Goal: Information Seeking & Learning: Learn about a topic

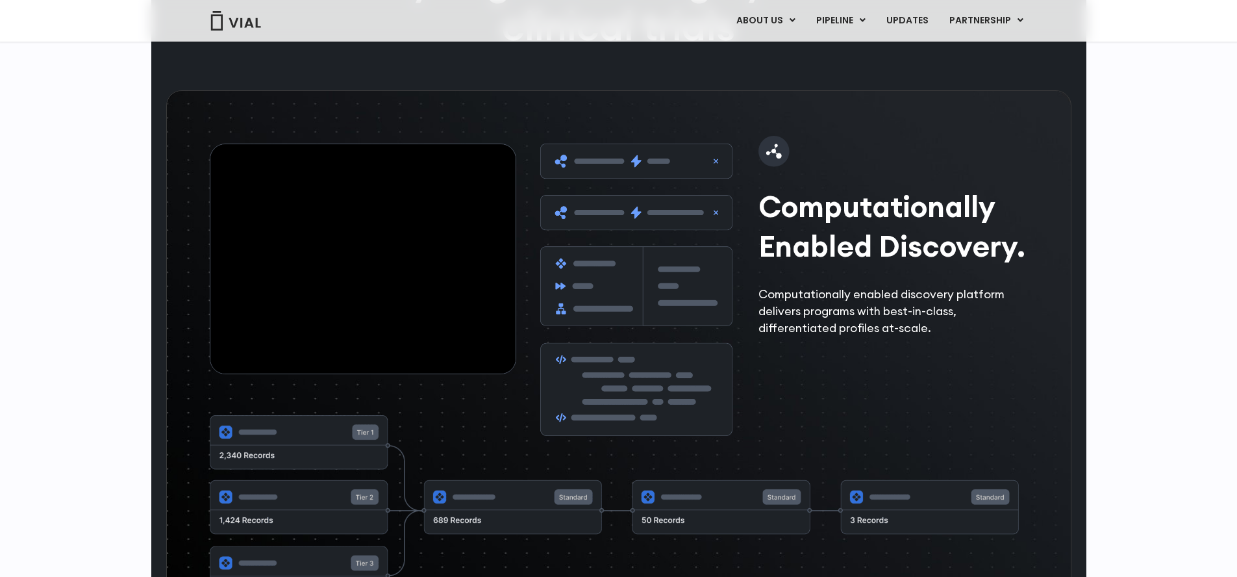
scroll to position [1873, 0]
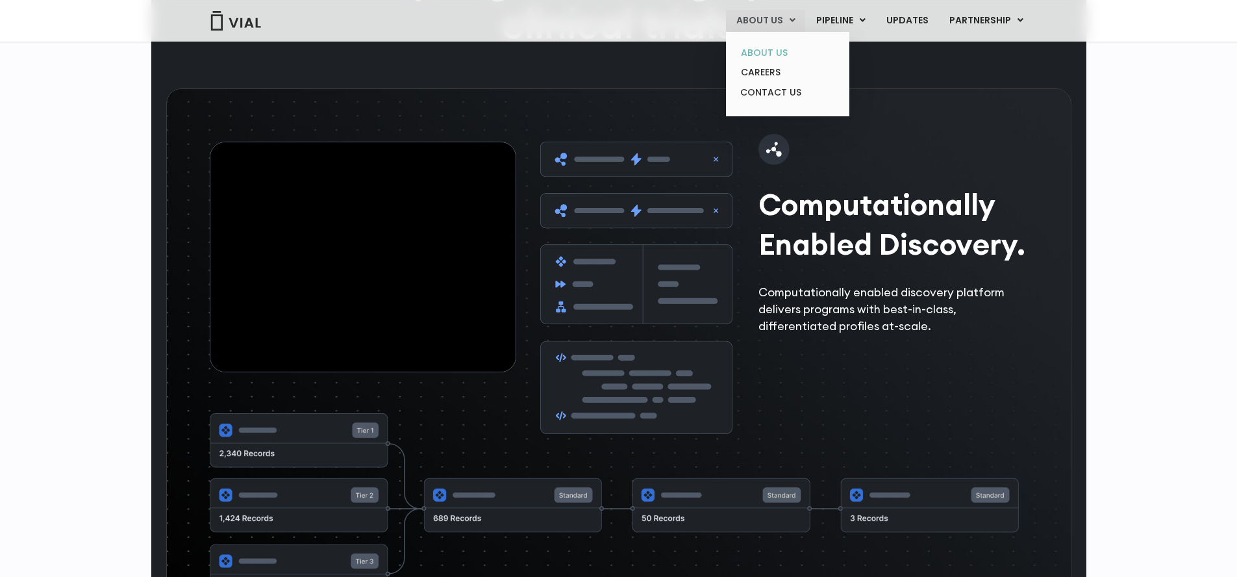
click at [782, 47] on link "ABOUT US" at bounding box center [787, 53] width 114 height 20
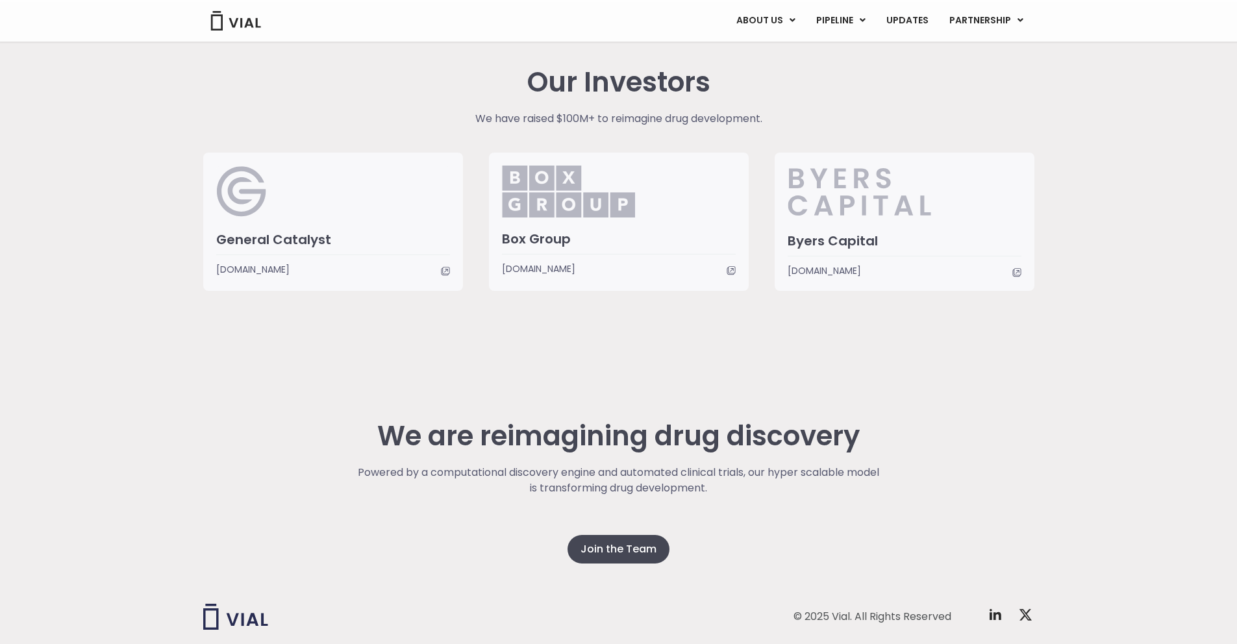
scroll to position [3038, 0]
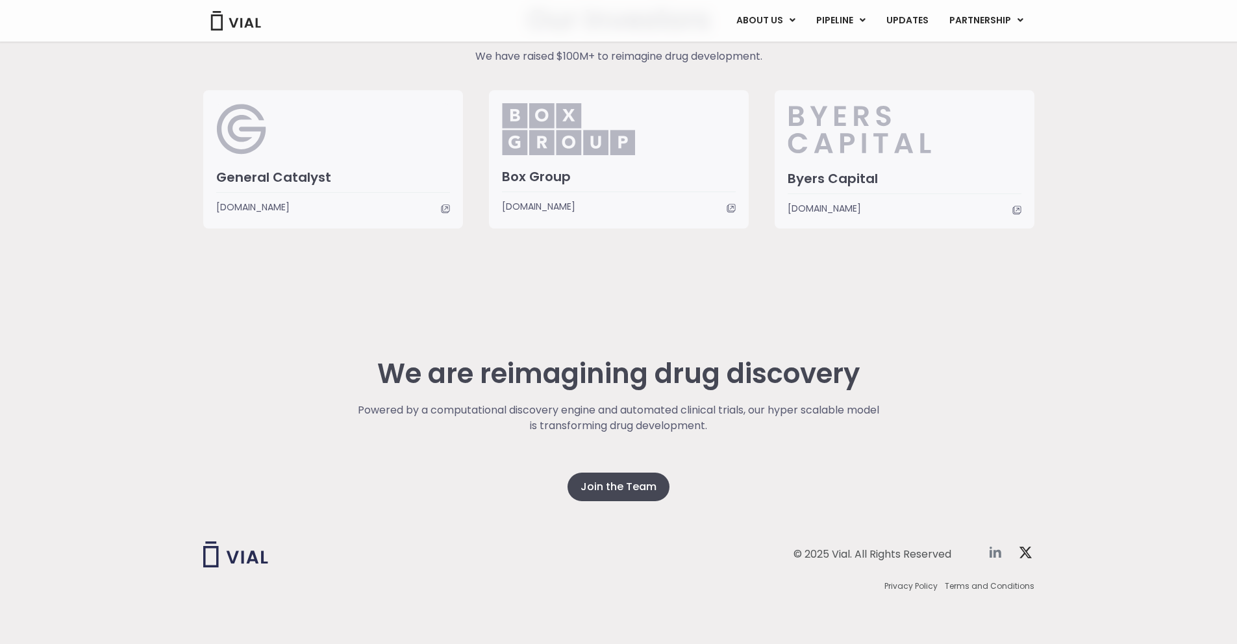
click at [992, 556] on icon at bounding box center [996, 553] width 16 height 16
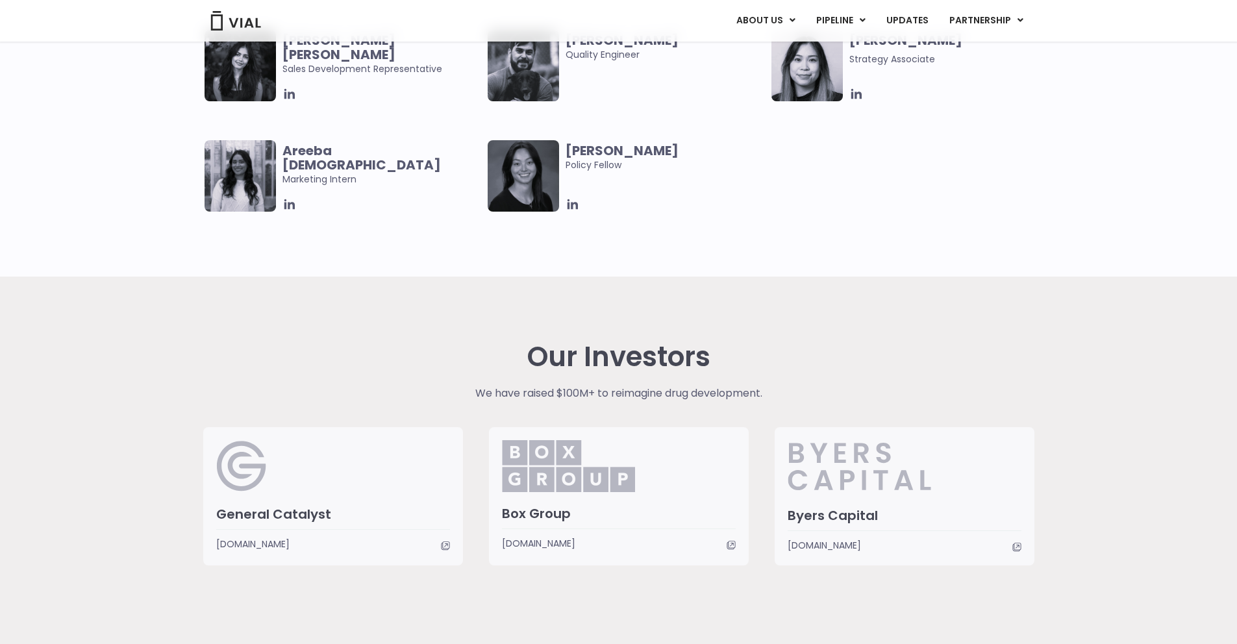
scroll to position [2698, 0]
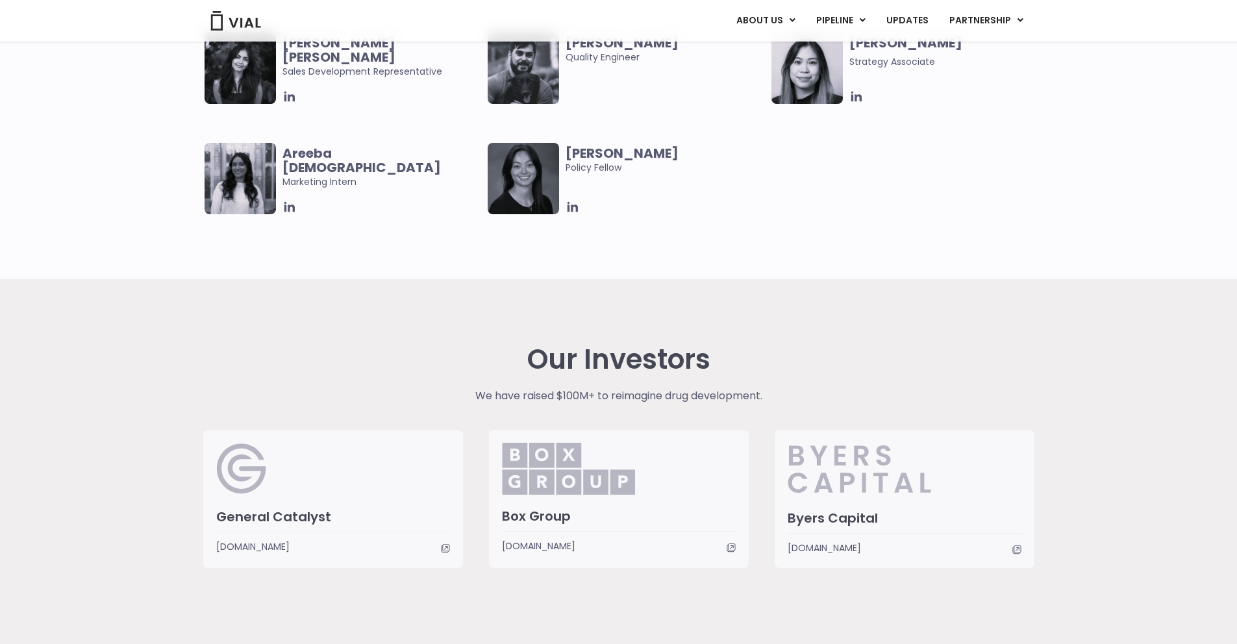
click at [808, 519] on h3 "Byers Capital" at bounding box center [905, 518] width 234 height 17
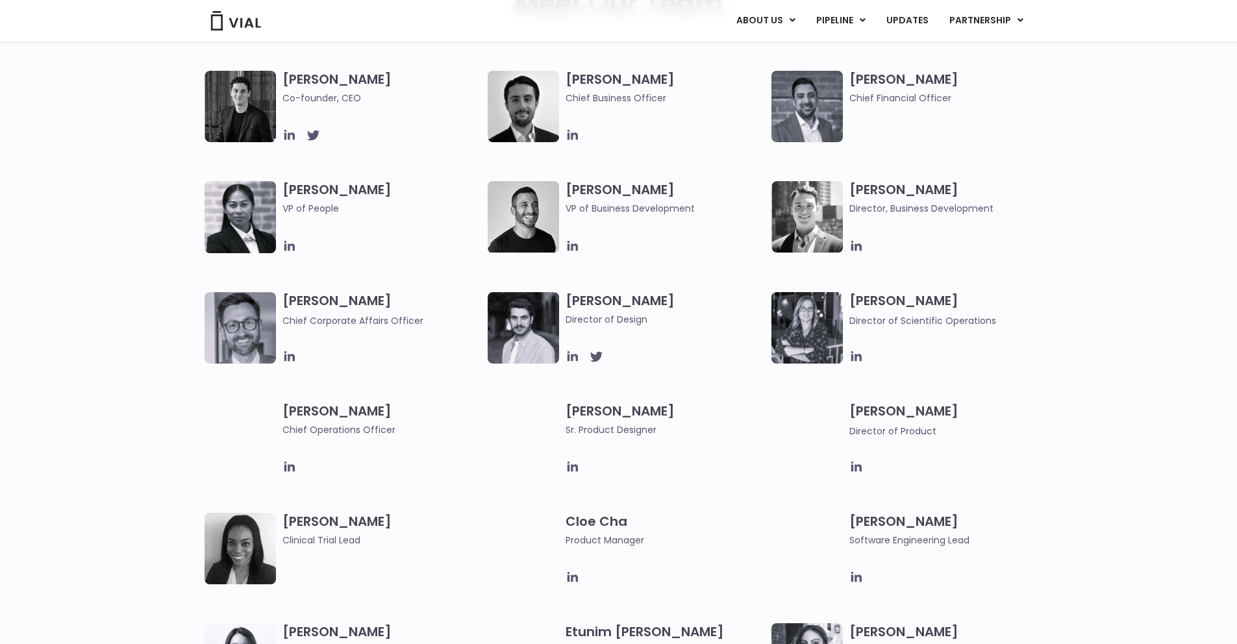
scroll to position [512, 0]
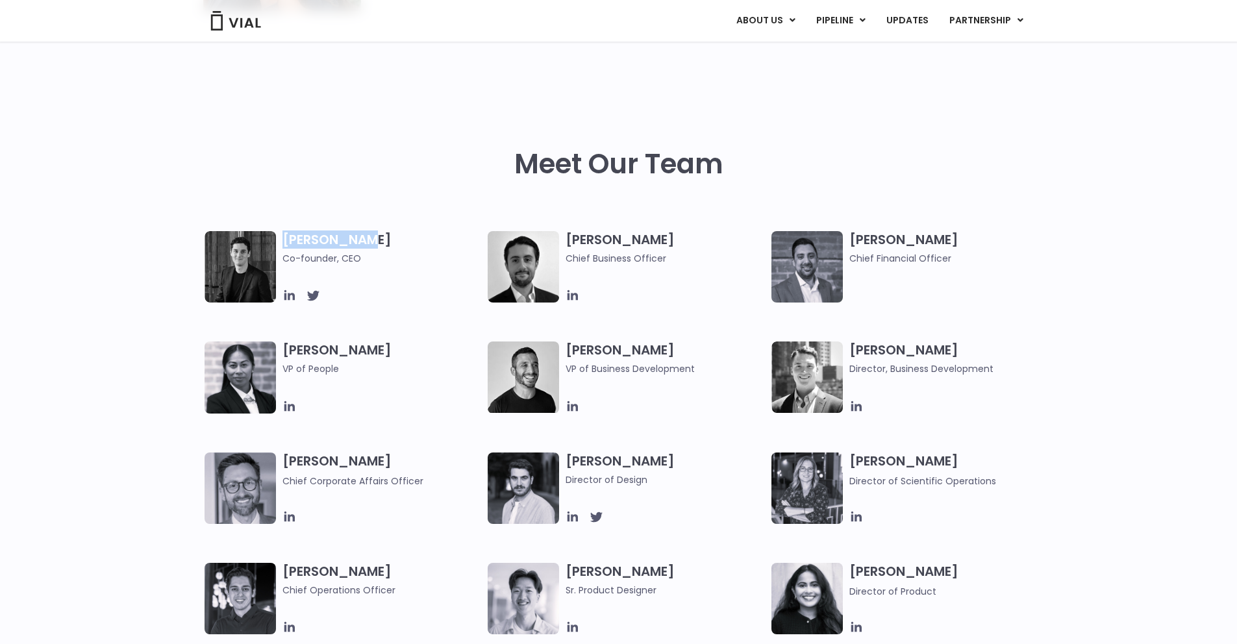
drag, startPoint x: 286, startPoint y: 238, endPoint x: 346, endPoint y: 239, distance: 59.7
click at [366, 241] on h3 "Simon Burns Co-founder, CEO" at bounding box center [381, 248] width 199 height 34
copy h3 "Simon Burns"
drag, startPoint x: 570, startPoint y: 240, endPoint x: 640, endPoint y: 240, distance: 70.1
click at [640, 240] on h3 "Max James Chief Business Officer" at bounding box center [665, 248] width 199 height 34
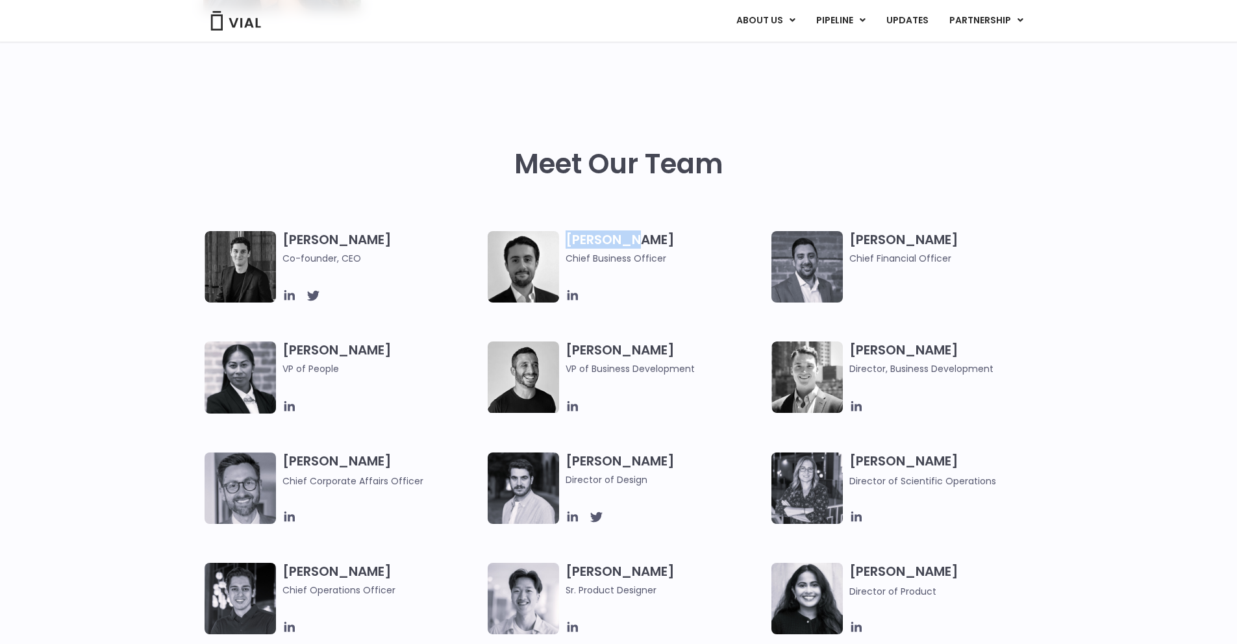
copy h3 "Max James"
drag, startPoint x: 854, startPoint y: 243, endPoint x: 926, endPoint y: 242, distance: 71.4
click at [928, 241] on h3 "Samir Meghji Chief Financial Officer" at bounding box center [948, 248] width 199 height 34
drag, startPoint x: 920, startPoint y: 242, endPoint x: 858, endPoint y: 238, distance: 61.8
click at [920, 242] on h3 "Samir Meghji Chief Financial Officer" at bounding box center [948, 248] width 199 height 34
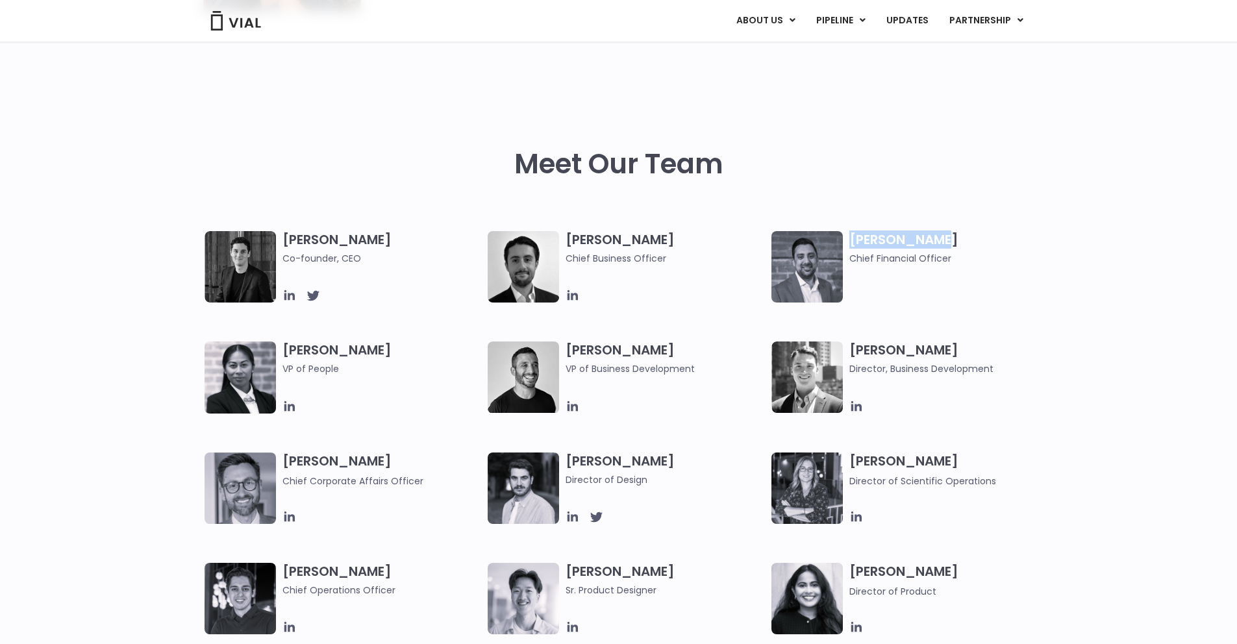
drag, startPoint x: 851, startPoint y: 240, endPoint x: 940, endPoint y: 245, distance: 89.7
click at [940, 245] on h3 "Samir Meghji Chief Financial Officer" at bounding box center [948, 248] width 199 height 34
copy h3 "Samir Meghji"
click at [244, 271] on img at bounding box center [240, 266] width 71 height 71
click at [308, 240] on h3 "Simon Burns Co-founder, CEO" at bounding box center [381, 248] width 199 height 34
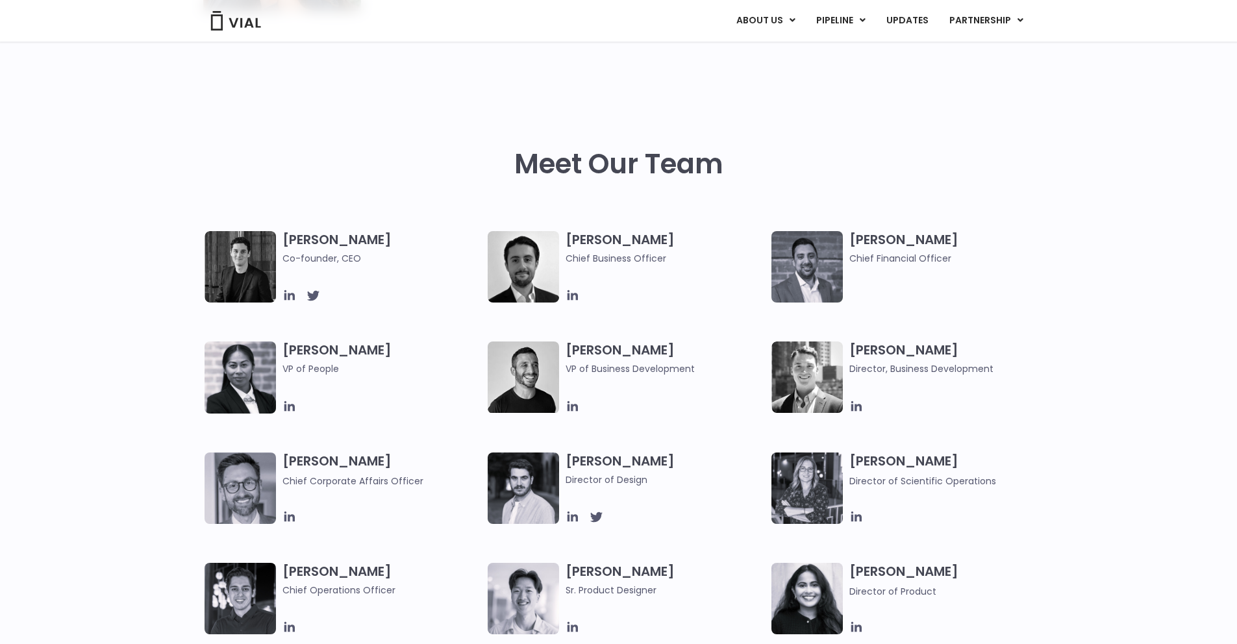
click at [311, 257] on span "Co-founder, CEO" at bounding box center [381, 258] width 199 height 14
click at [295, 303] on div "Simon Burns Co-founder, CEO Max James Chief Business Officer Samir Meghji Chief…" at bounding box center [630, 507] width 851 height 553
click at [293, 299] on icon at bounding box center [289, 295] width 10 height 10
click at [568, 299] on icon at bounding box center [572, 295] width 10 height 10
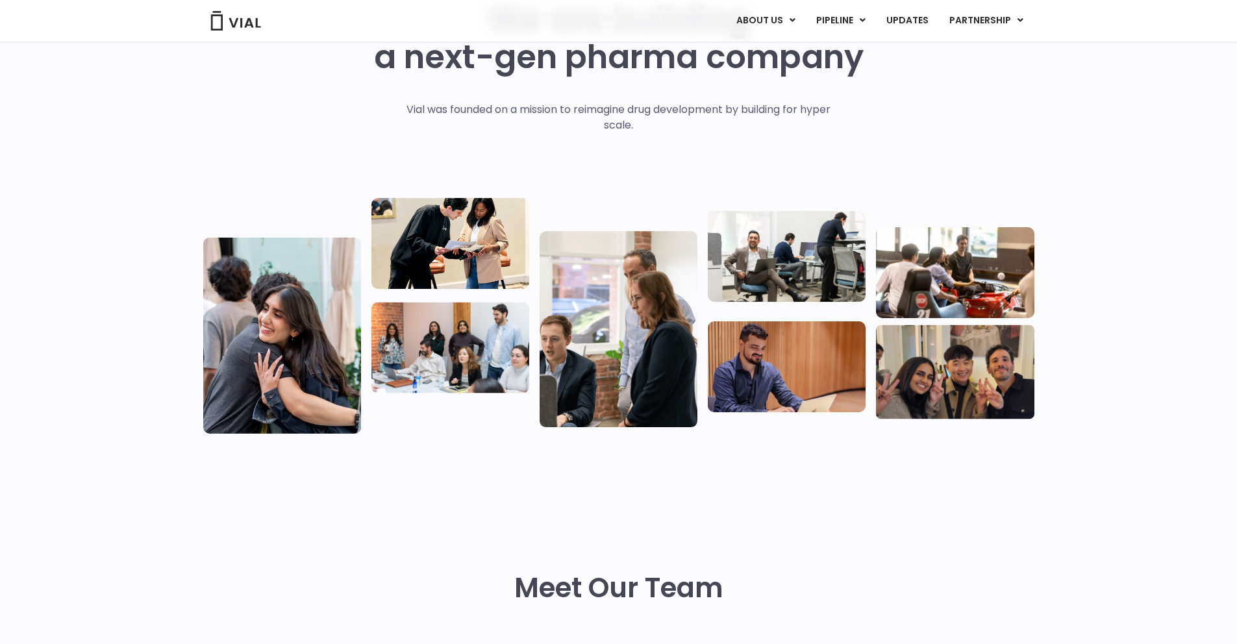
scroll to position [0, 0]
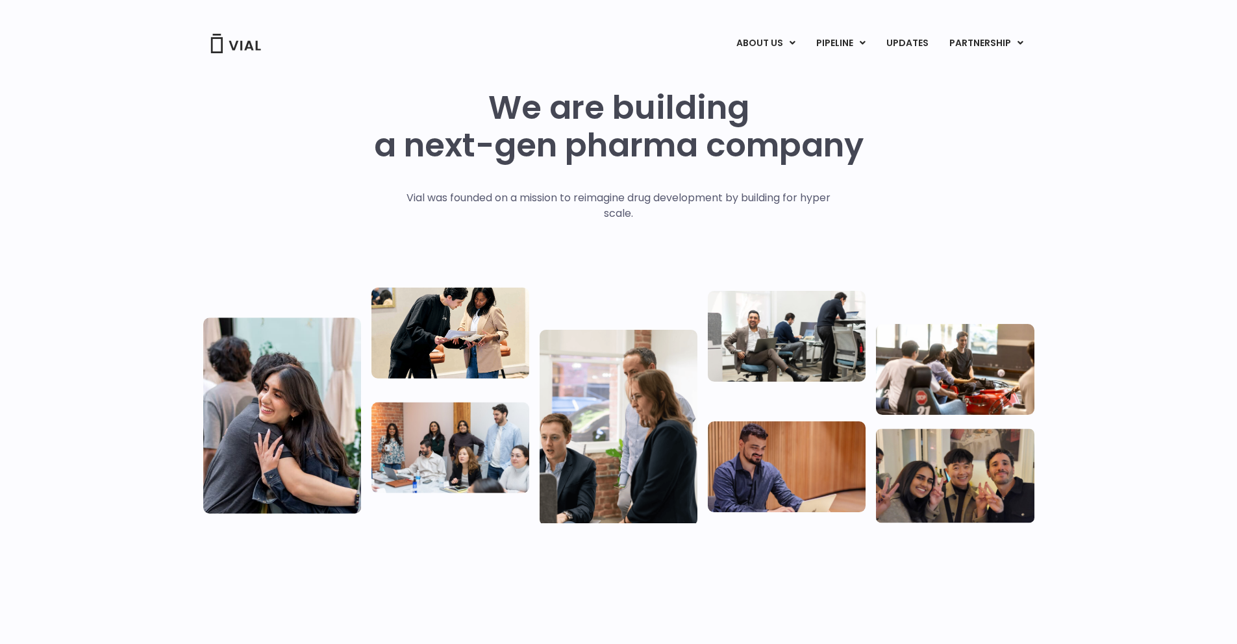
click at [225, 42] on img at bounding box center [236, 43] width 52 height 19
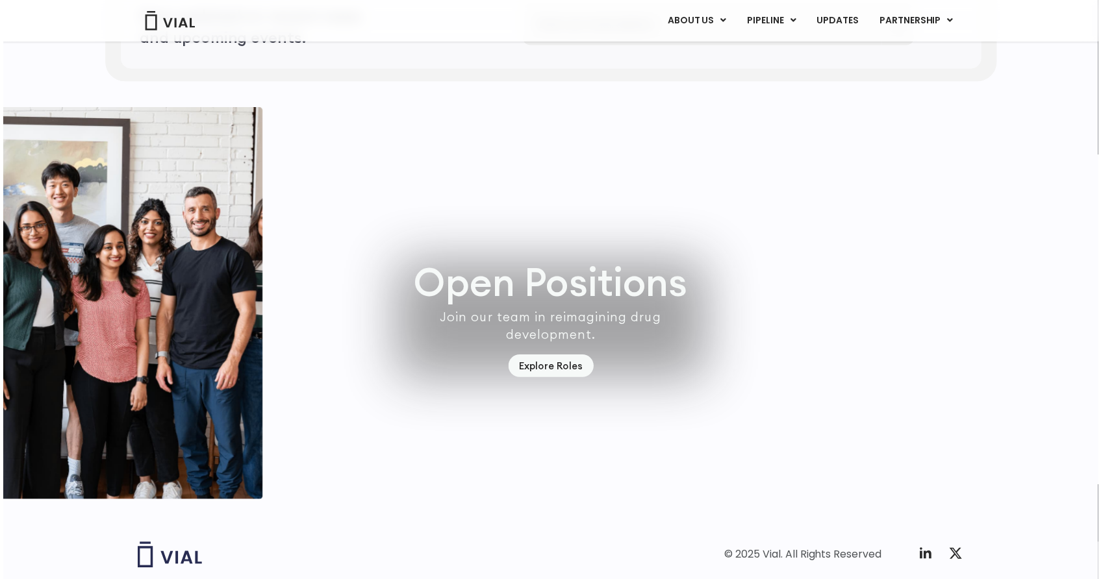
scroll to position [3597, 0]
